Goal: Navigation & Orientation: Find specific page/section

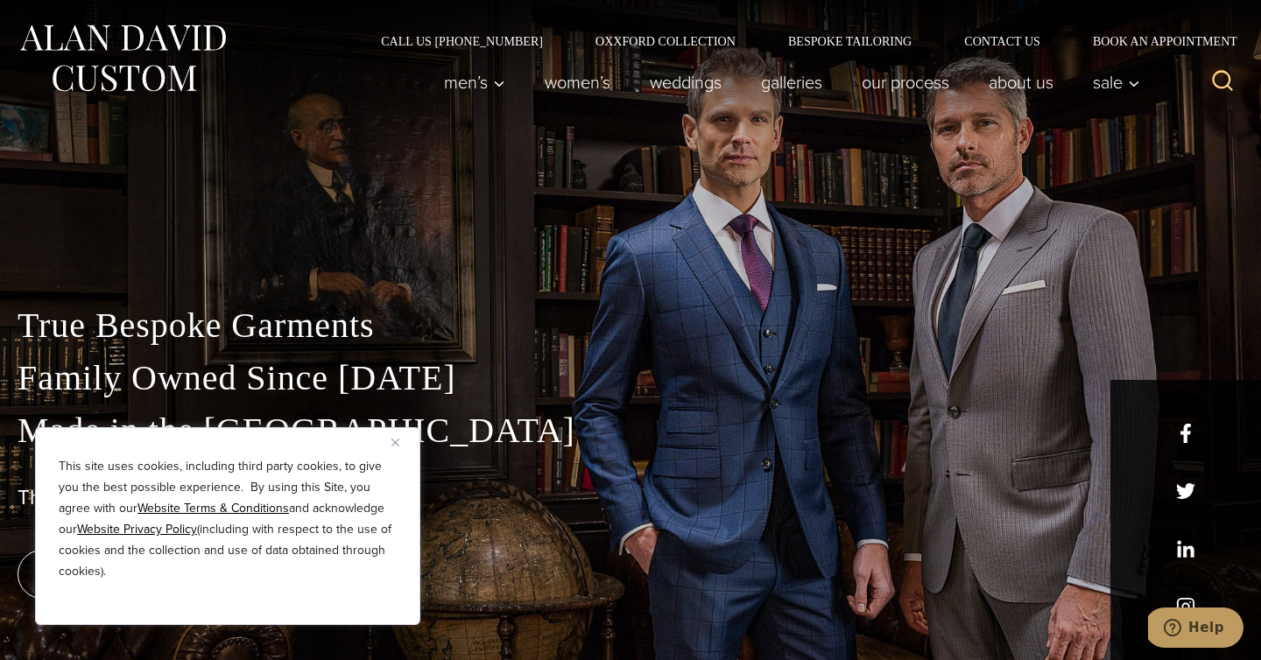
click at [397, 445] on img "Close" at bounding box center [395, 443] width 8 height 8
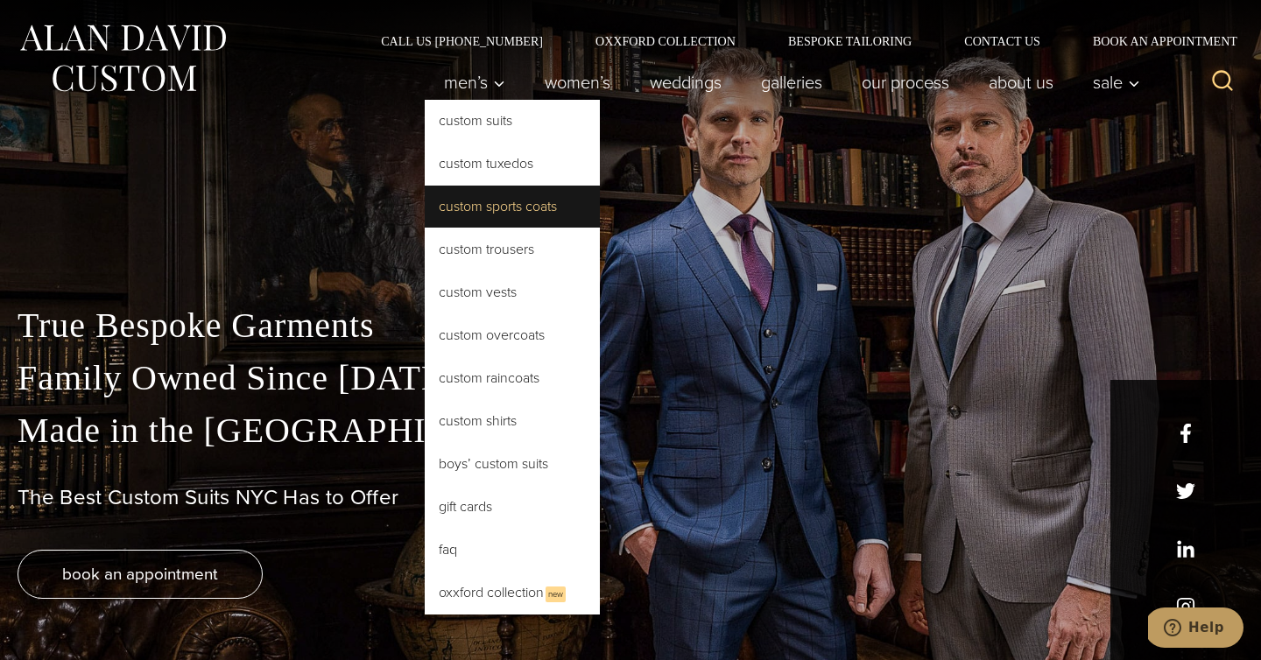
click at [497, 223] on link "Custom Sports Coats" at bounding box center [512, 207] width 175 height 42
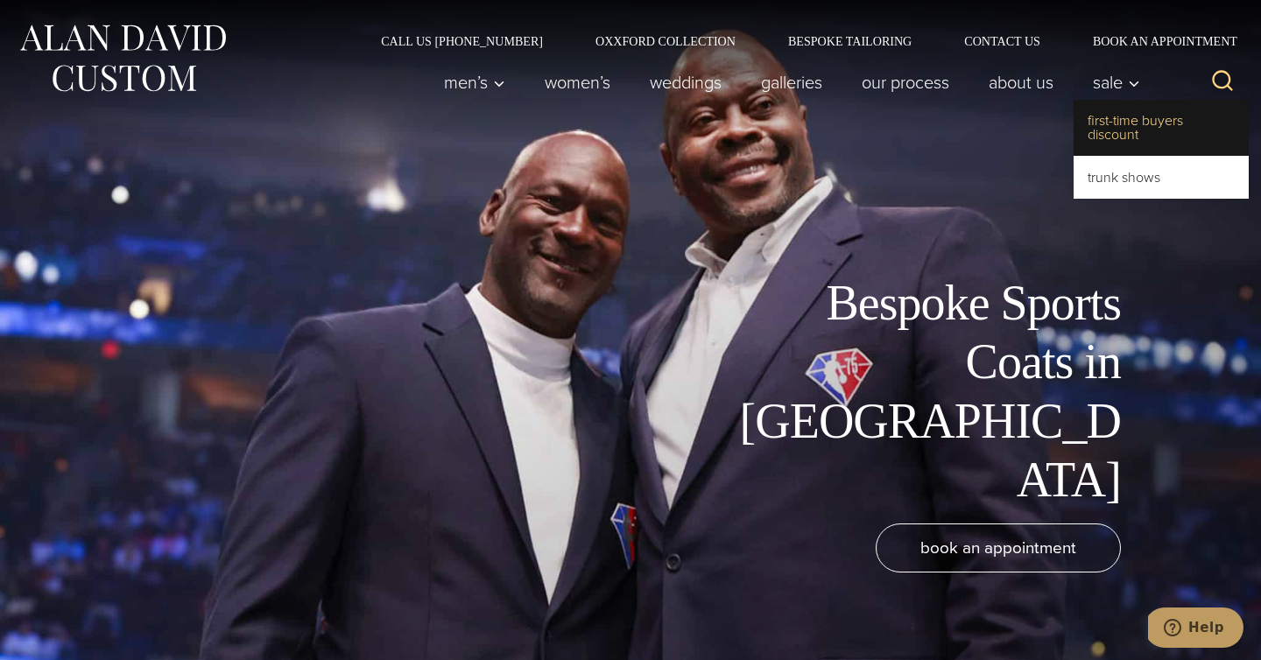
click at [1110, 130] on link "First-Time Buyers Discount" at bounding box center [1161, 128] width 175 height 56
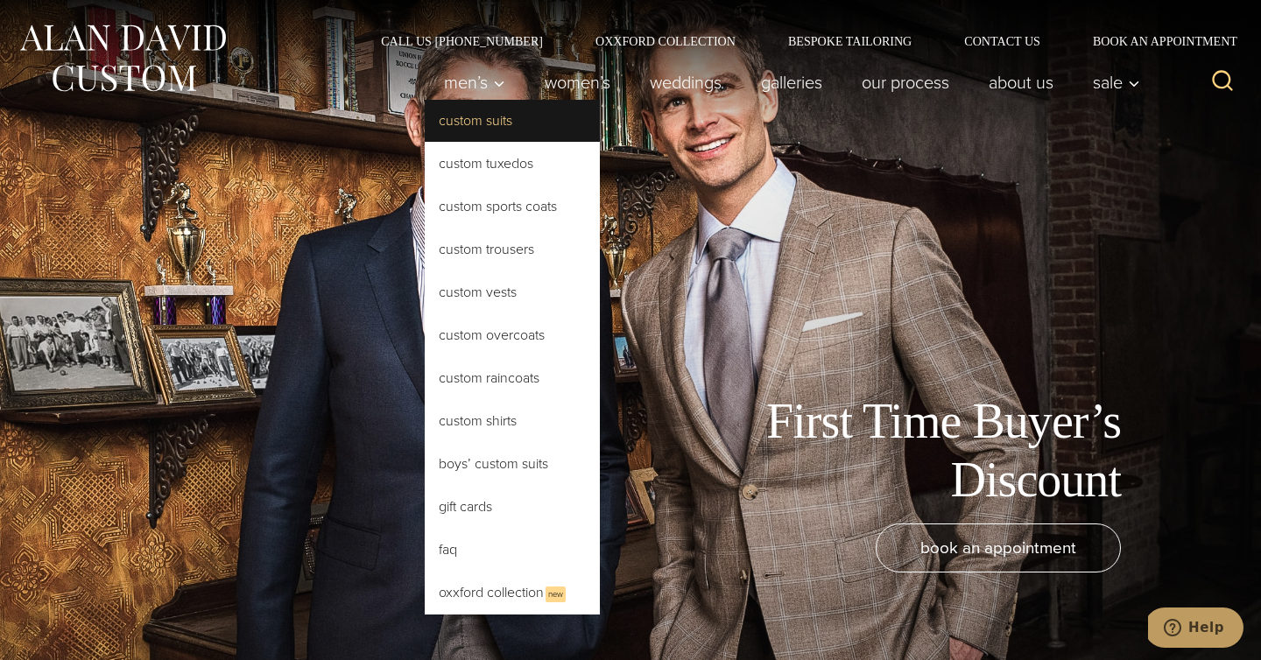
click at [463, 118] on link "Custom Suits" at bounding box center [512, 121] width 175 height 42
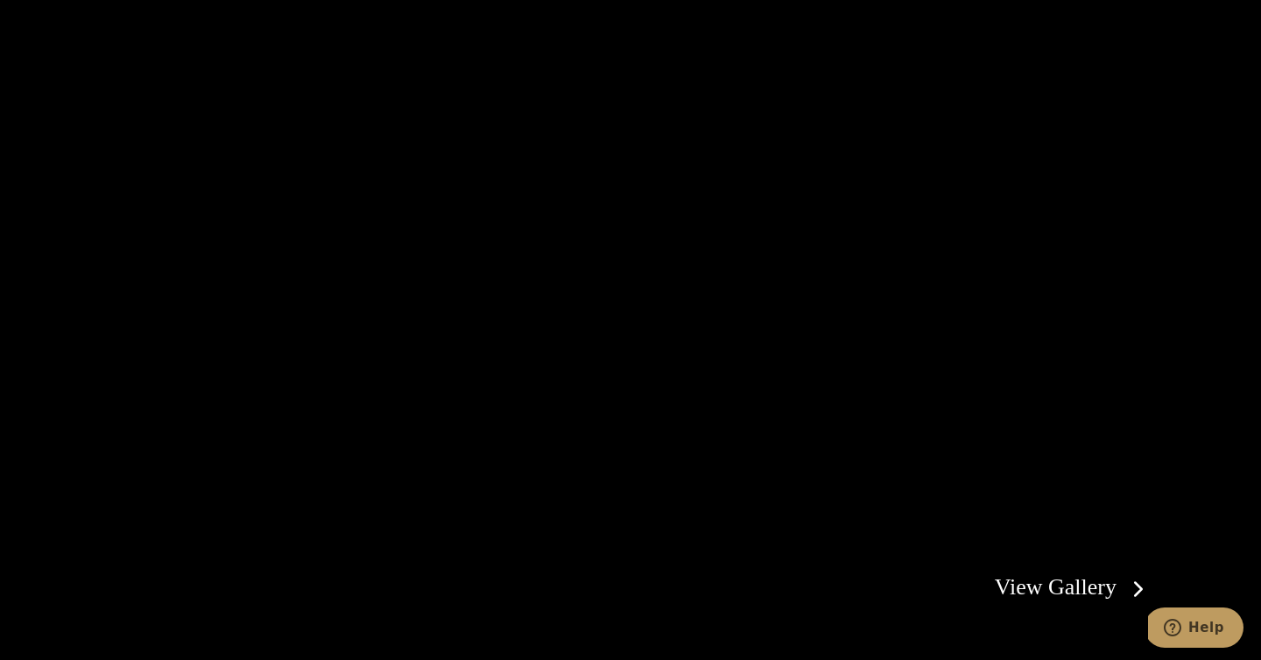
scroll to position [3164, 0]
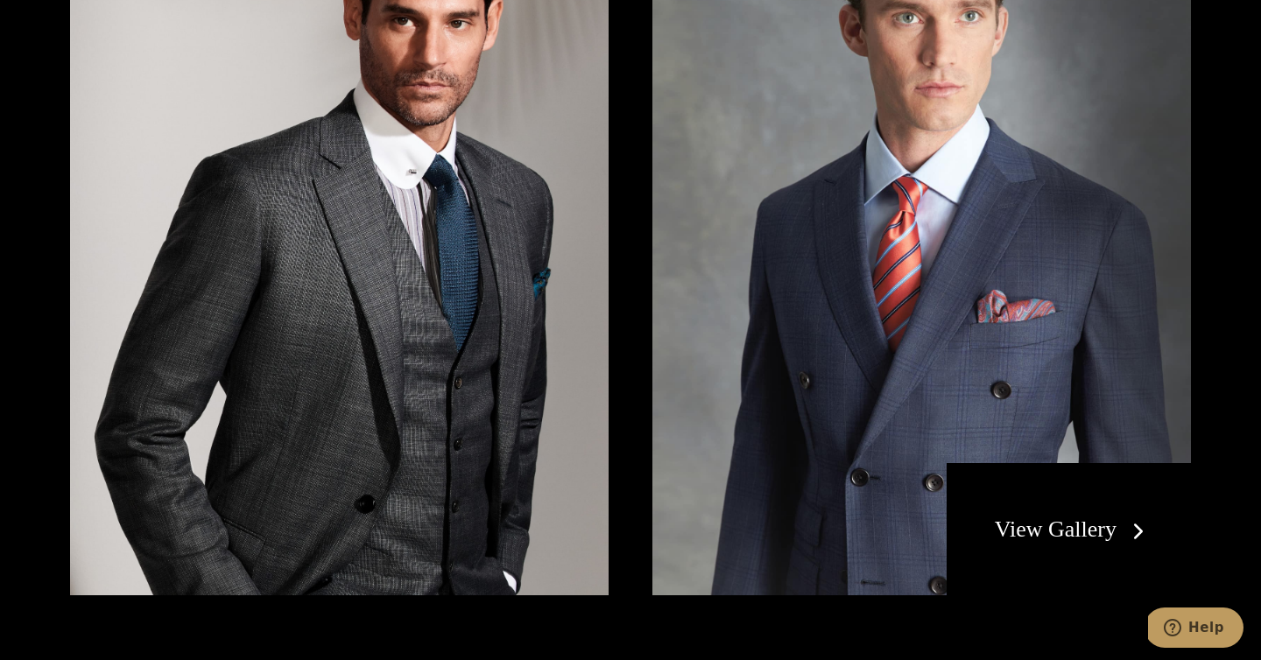
click at [1064, 517] on link "View Gallery" at bounding box center [1073, 529] width 157 height 25
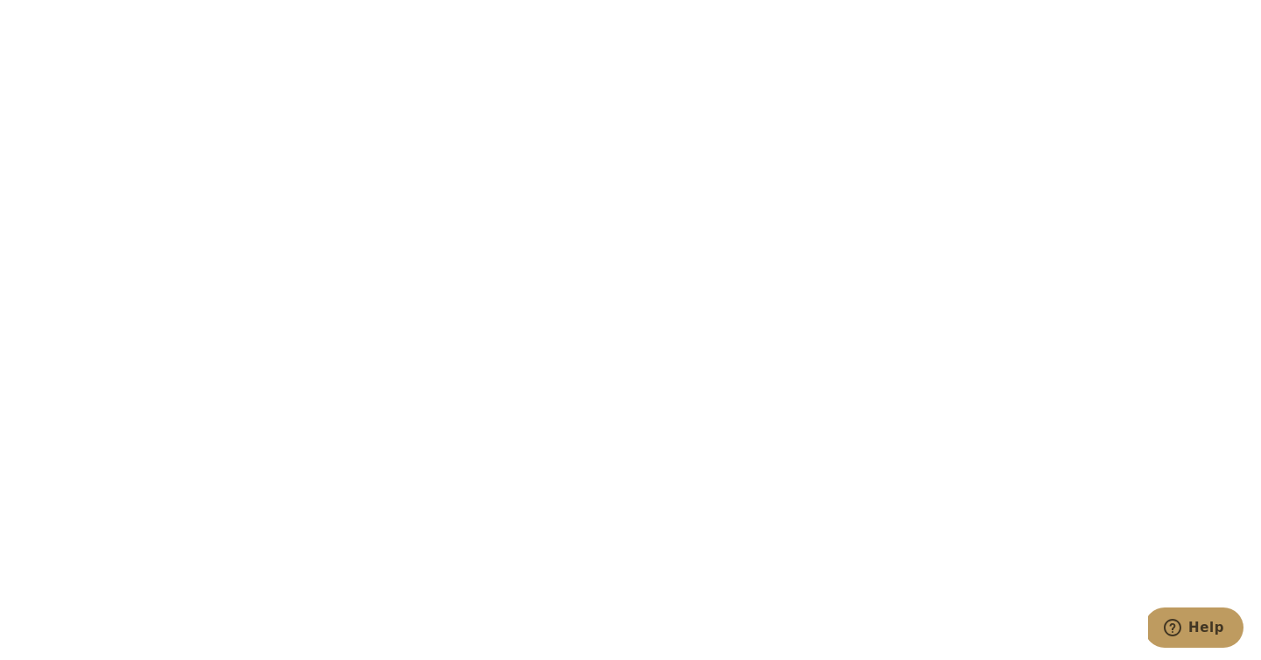
scroll to position [8006, 0]
